Goal: Transaction & Acquisition: Purchase product/service

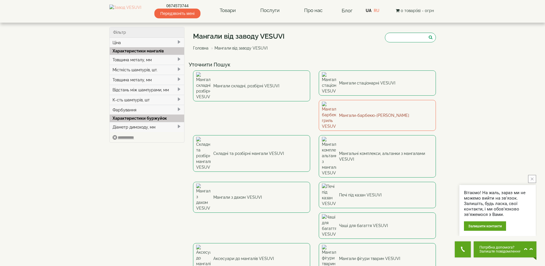
click at [319, 101] on link "Мангали-барбекю-[PERSON_NAME]" at bounding box center [377, 115] width 117 height 31
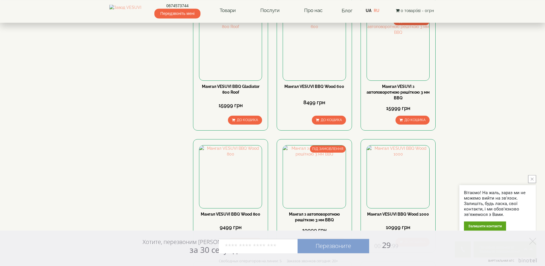
scroll to position [330, 0]
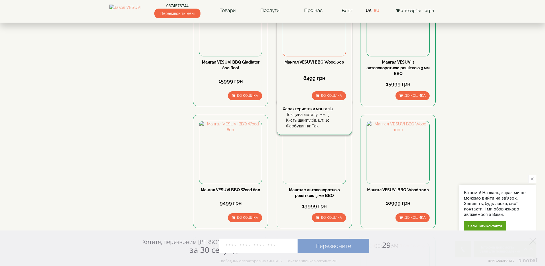
click at [310, 66] on div "Мангал VESUVI BBQ Wood 600 8499 грн До кошика" at bounding box center [314, 79] width 63 height 41
click at [310, 78] on div "8499 грн" at bounding box center [314, 77] width 63 height 7
click at [313, 79] on div "8499 грн" at bounding box center [314, 77] width 63 height 7
click at [315, 63] on link "Мангал VESUVI BBQ Wood 600" at bounding box center [314, 62] width 60 height 5
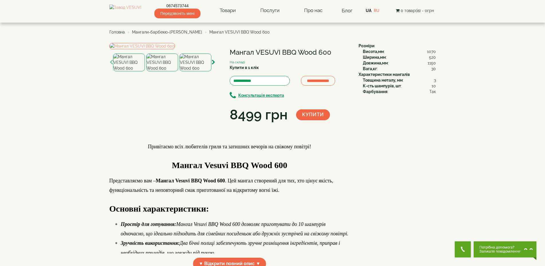
click at [207, 71] on img at bounding box center [196, 63] width 32 height 18
click at [161, 49] on img at bounding box center [142, 46] width 66 height 6
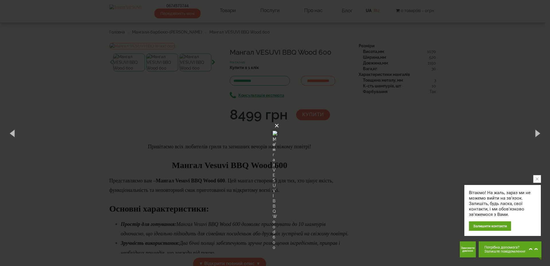
click at [279, 119] on button "×" at bounding box center [276, 125] width 5 height 13
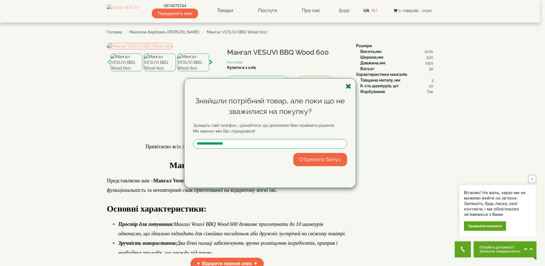
click at [349, 87] on icon "button" at bounding box center [349, 86] width 6 height 7
